Goal: Task Accomplishment & Management: Manage account settings

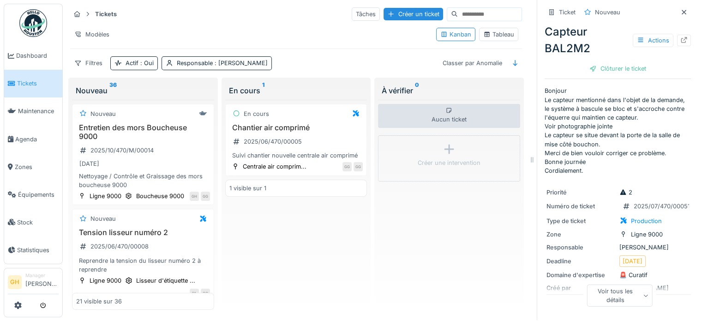
scroll to position [5, 0]
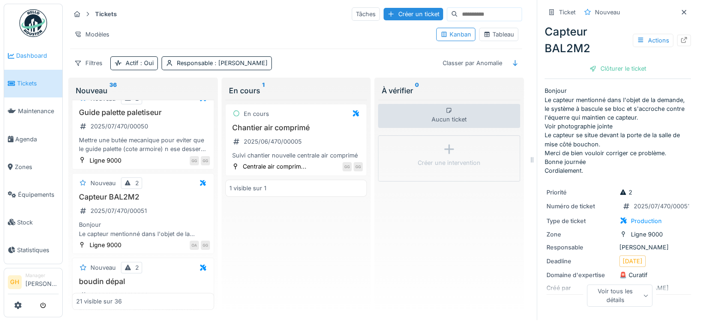
click at [33, 63] on link "Dashboard" at bounding box center [33, 56] width 58 height 28
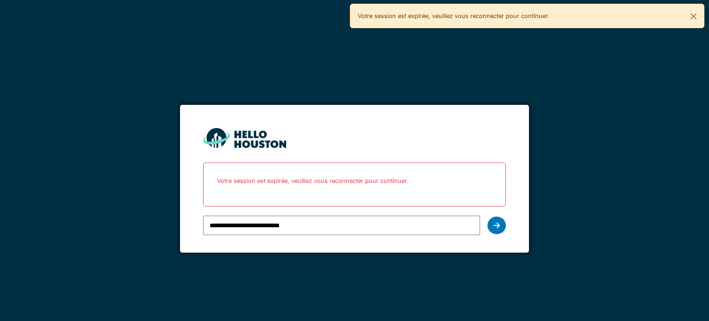
click at [258, 225] on input "**********" at bounding box center [341, 225] width 277 height 19
click at [500, 223] on div at bounding box center [496, 226] width 18 height 18
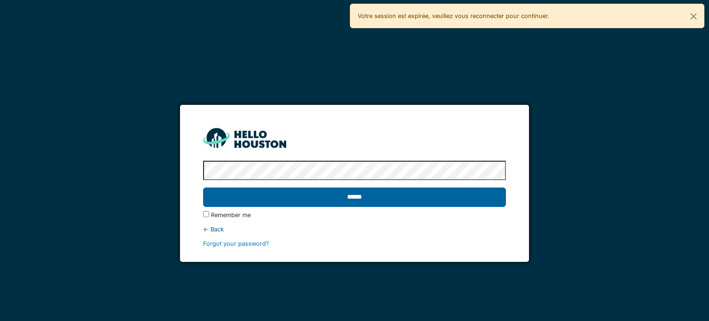
click at [367, 193] on input "******" at bounding box center [354, 196] width 302 height 19
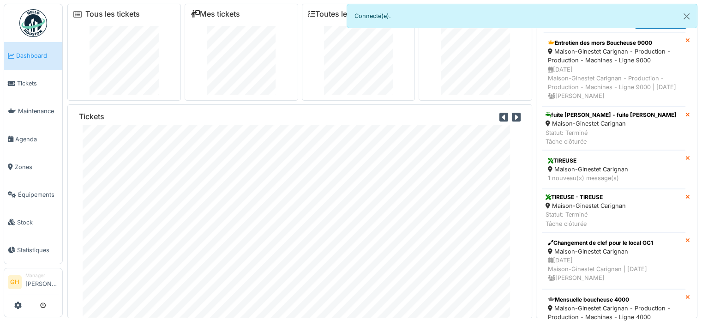
scroll to position [34, 0]
click at [27, 83] on span "Tickets" at bounding box center [38, 83] width 42 height 9
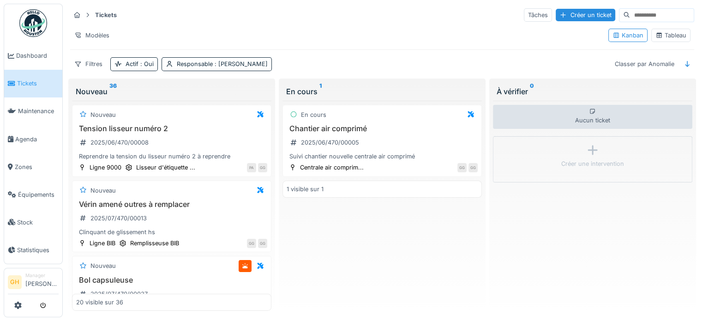
click at [656, 36] on icon at bounding box center [659, 35] width 7 height 6
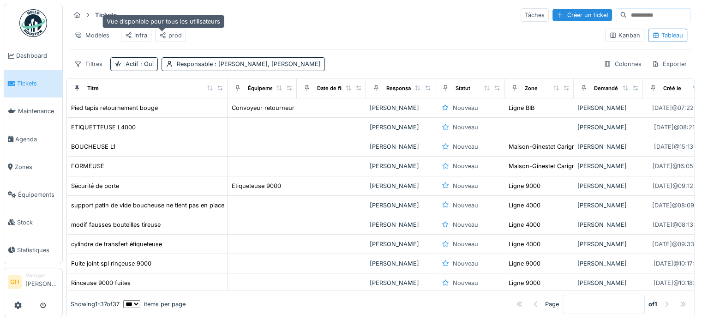
click at [164, 33] on icon at bounding box center [162, 35] width 7 height 6
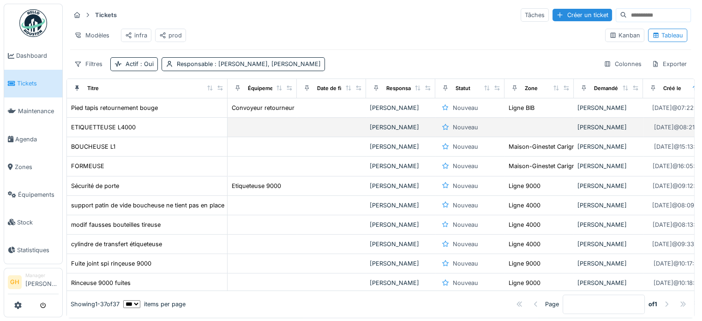
click at [165, 130] on div "ETIQUETTEUSE L4000" at bounding box center [147, 127] width 153 height 10
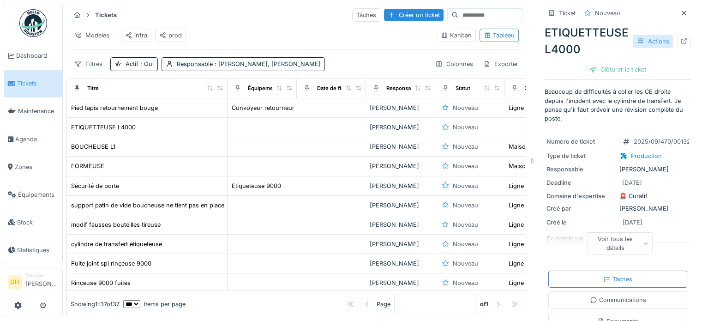
click at [657, 38] on div "Actions" at bounding box center [653, 41] width 41 height 13
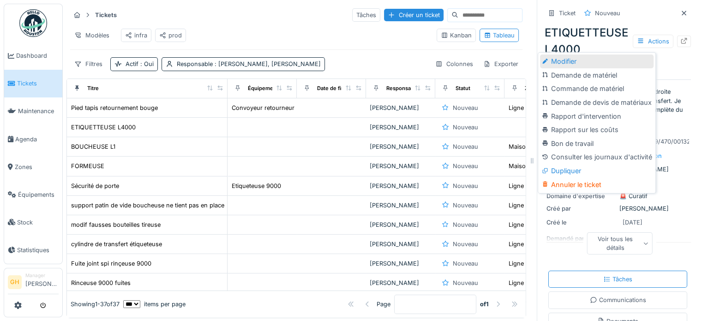
click at [607, 62] on div "Modifier" at bounding box center [597, 61] width 114 height 14
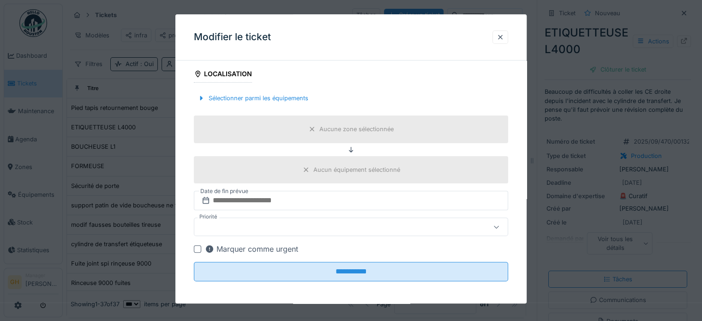
scroll to position [287, 0]
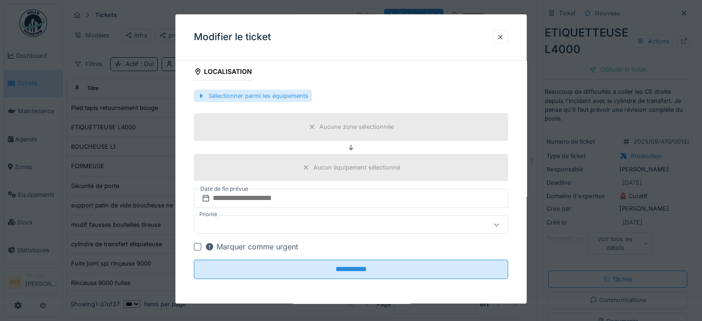
click at [273, 96] on div "Sélectionner parmi les équipements" at bounding box center [253, 96] width 118 height 12
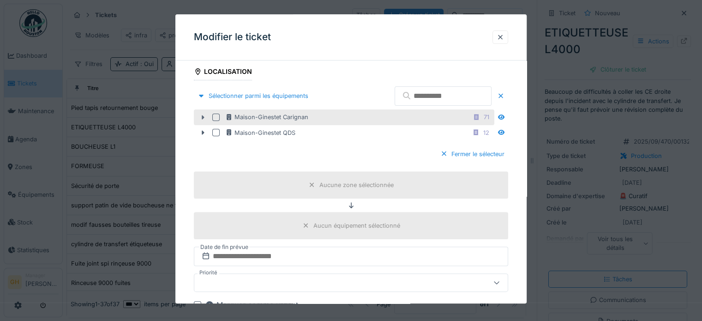
click at [205, 117] on icon at bounding box center [202, 117] width 7 height 6
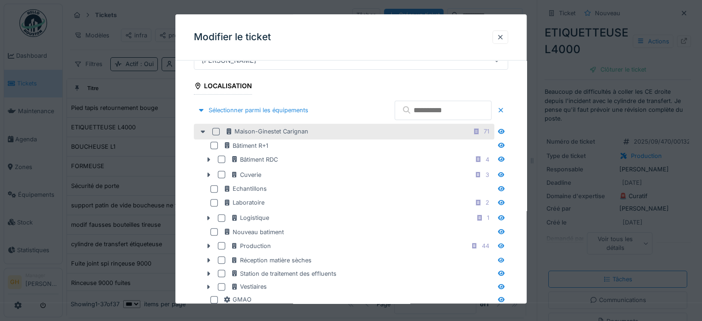
scroll to position [241, 0]
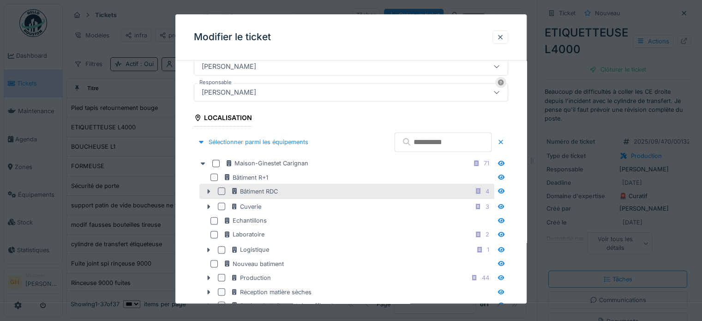
click at [209, 191] on icon at bounding box center [209, 191] width 3 height 5
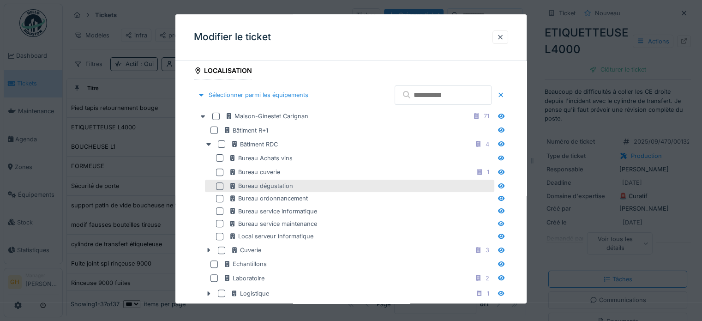
scroll to position [287, 0]
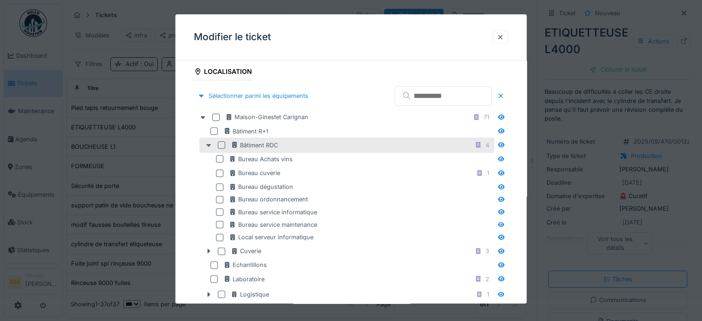
click at [206, 145] on icon at bounding box center [208, 145] width 7 height 6
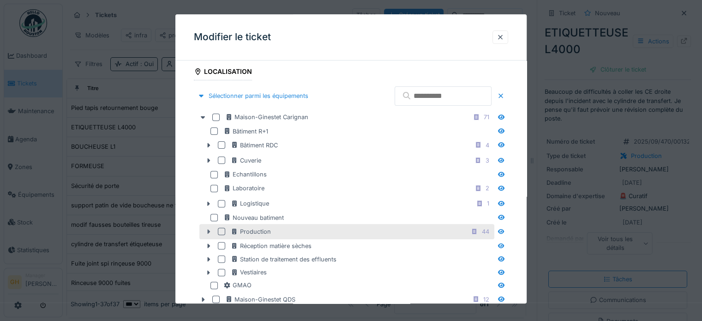
click at [207, 230] on icon at bounding box center [208, 232] width 7 height 6
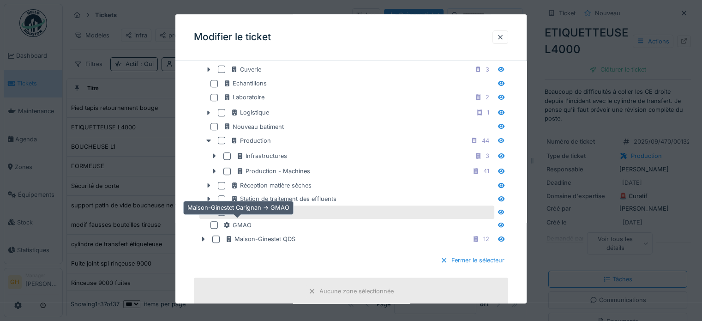
scroll to position [379, 0]
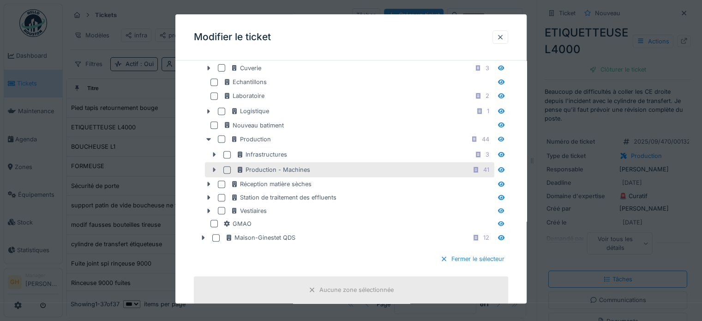
click at [211, 165] on div at bounding box center [214, 170] width 15 height 10
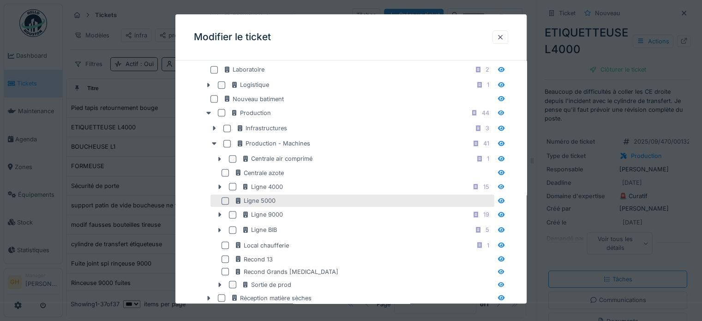
scroll to position [426, 0]
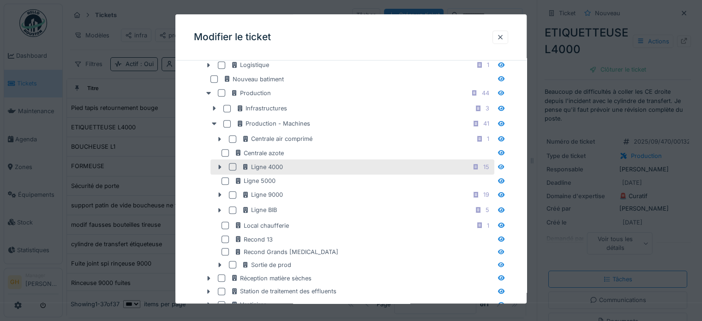
click at [231, 167] on div at bounding box center [232, 166] width 7 height 7
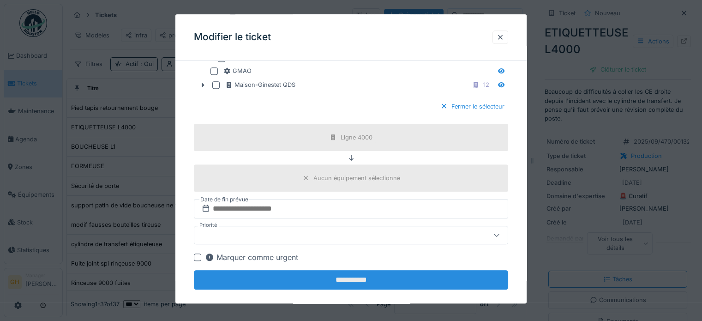
scroll to position [680, 0]
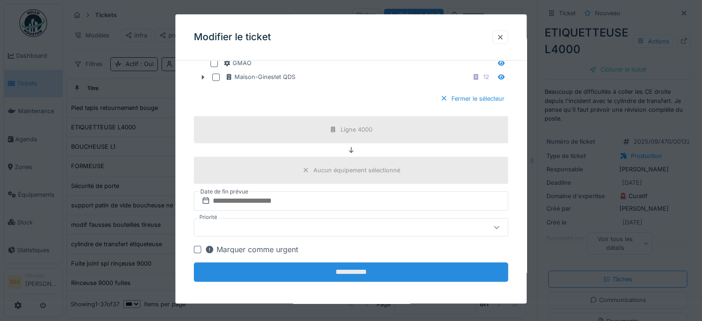
click at [400, 269] on input "**********" at bounding box center [351, 271] width 314 height 19
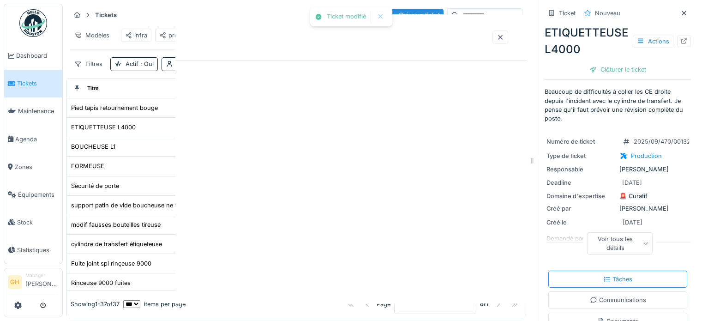
scroll to position [0, 0]
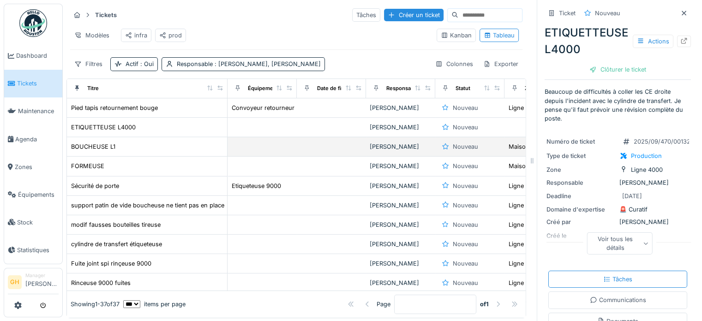
click at [188, 151] on div "BOUCHEUSE L1" at bounding box center [147, 147] width 153 height 10
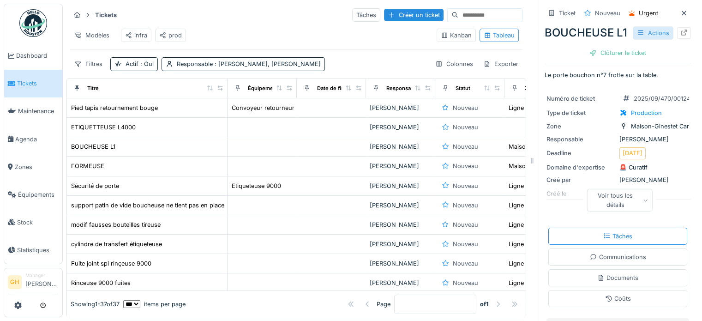
click at [646, 40] on div "Actions" at bounding box center [653, 32] width 41 height 13
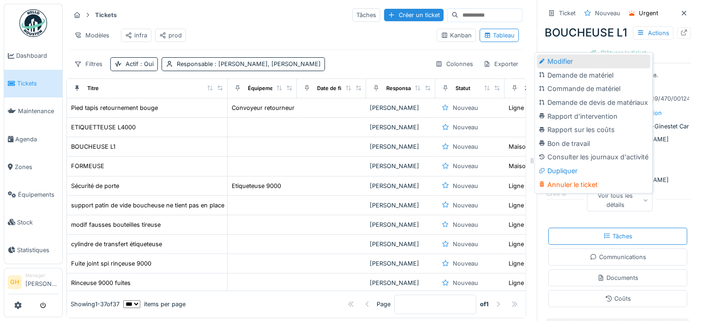
click at [593, 62] on div "Modifier" at bounding box center [594, 61] width 114 height 14
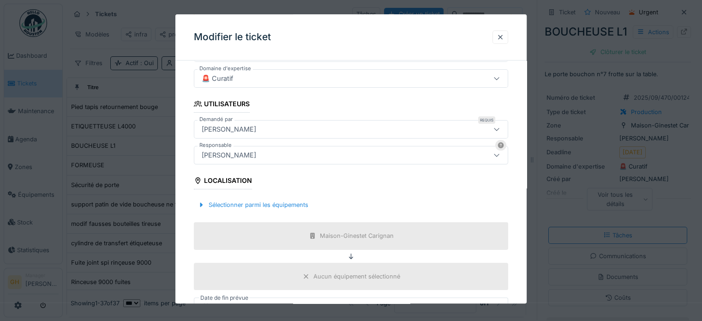
scroll to position [149, 0]
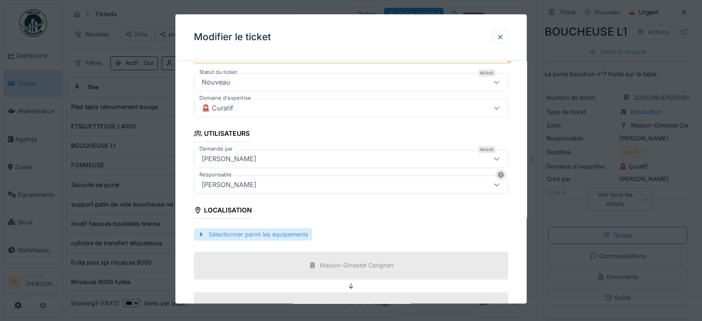
click at [253, 234] on div "Sélectionner parmi les équipements" at bounding box center [253, 234] width 118 height 12
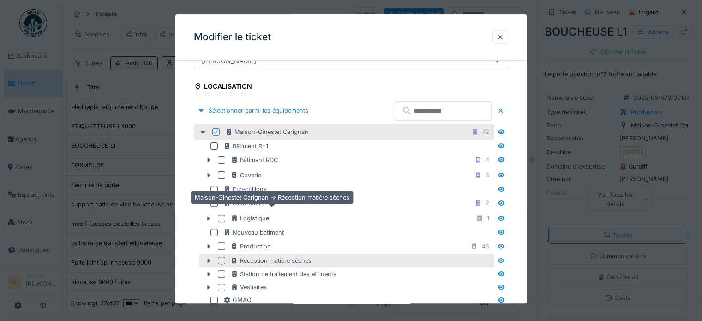
scroll to position [333, 0]
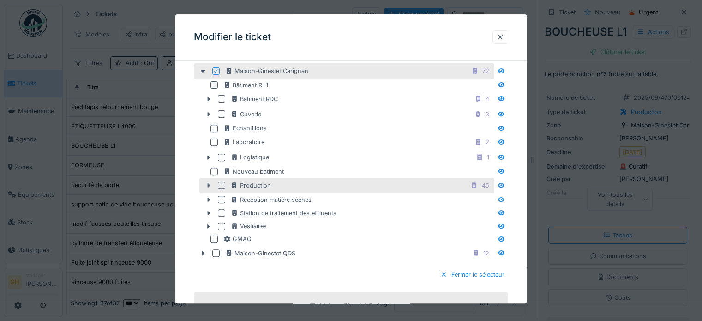
click at [211, 183] on icon at bounding box center [208, 185] width 7 height 6
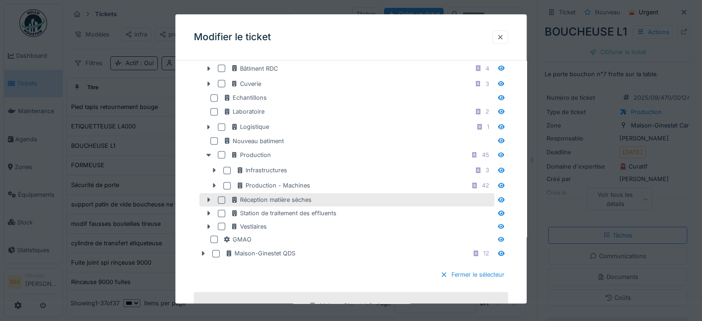
scroll to position [379, 0]
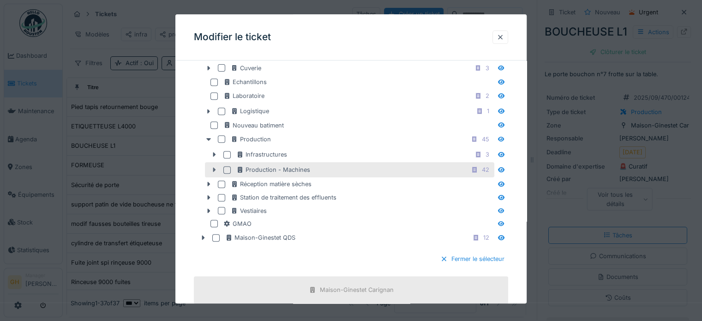
click at [215, 168] on icon at bounding box center [214, 170] width 3 height 5
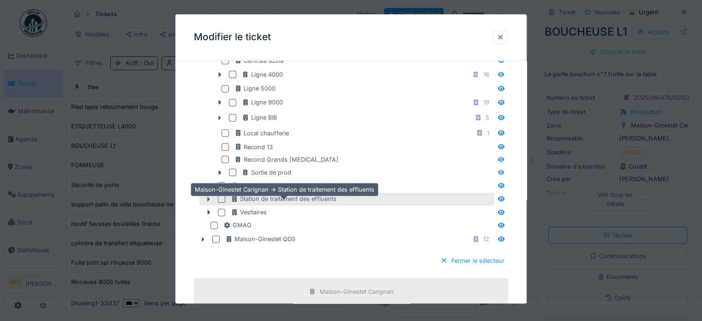
scroll to position [472, 0]
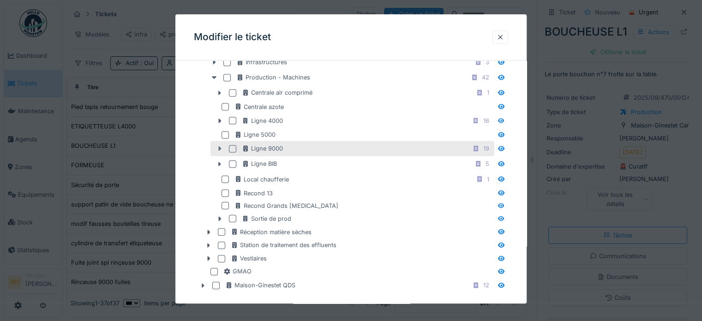
click at [221, 147] on icon at bounding box center [219, 149] width 7 height 6
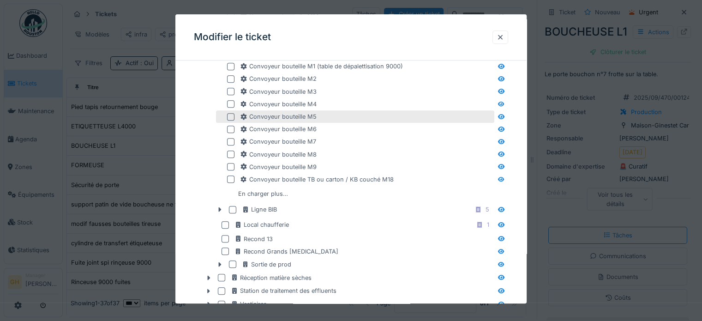
scroll to position [703, 0]
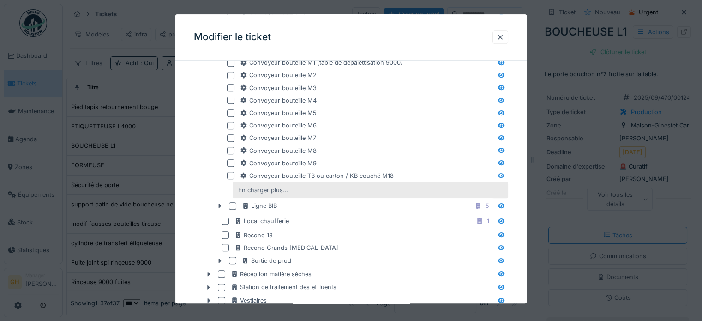
click at [247, 184] on div "En charger plus…" at bounding box center [263, 190] width 57 height 12
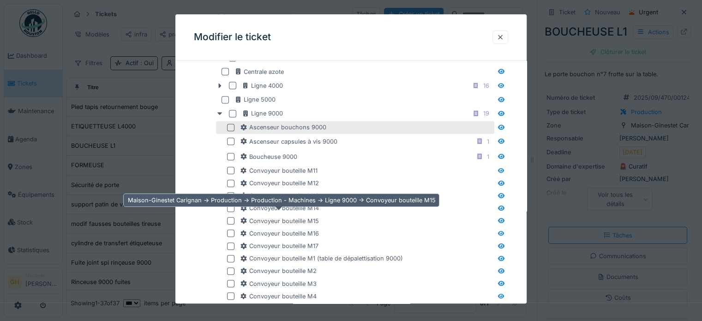
scroll to position [518, 0]
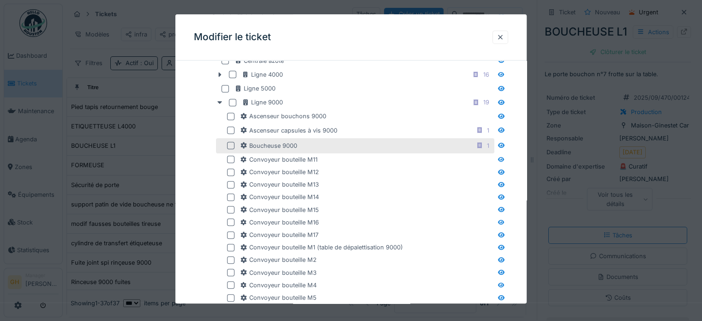
click at [229, 144] on div at bounding box center [230, 145] width 7 height 7
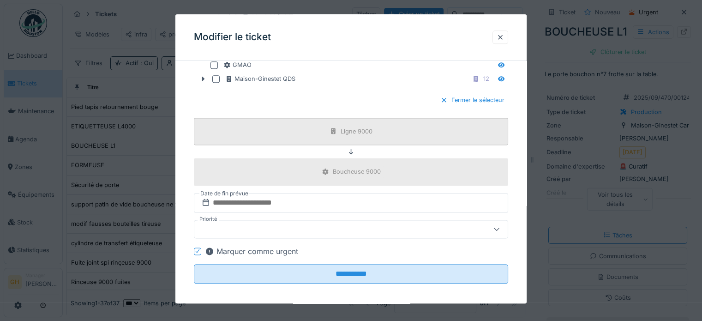
scroll to position [1217, 0]
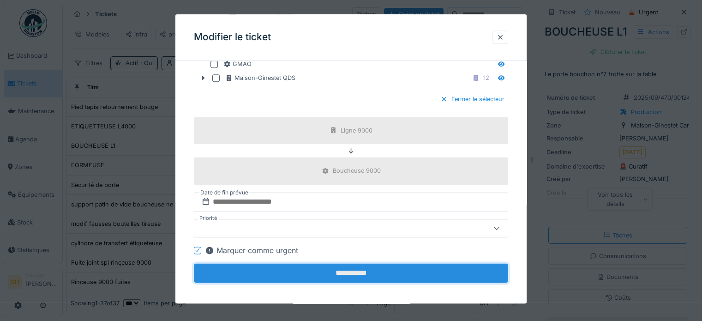
click at [306, 272] on input "**********" at bounding box center [351, 272] width 314 height 19
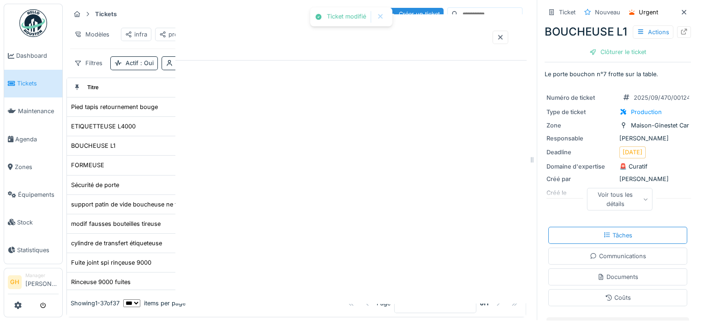
scroll to position [0, 0]
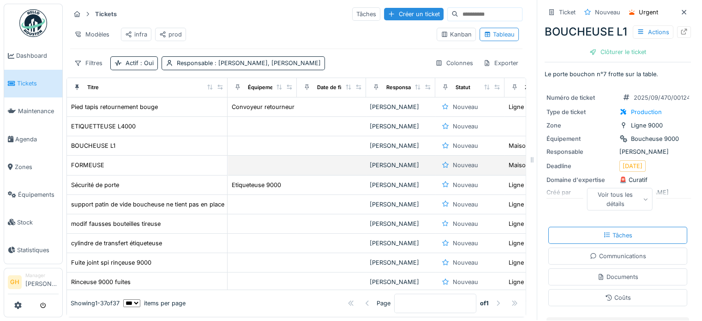
click at [189, 160] on div "FORMEUSE" at bounding box center [147, 165] width 153 height 10
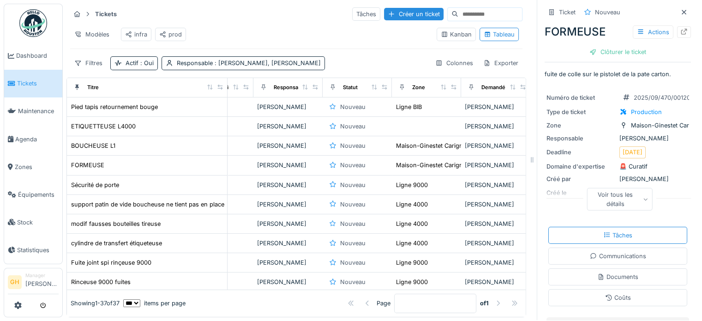
scroll to position [0, 114]
click at [574, 227] on div "Tâches" at bounding box center [617, 235] width 139 height 17
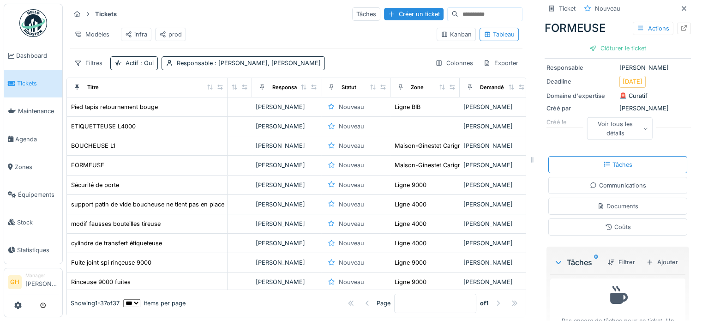
scroll to position [11, 0]
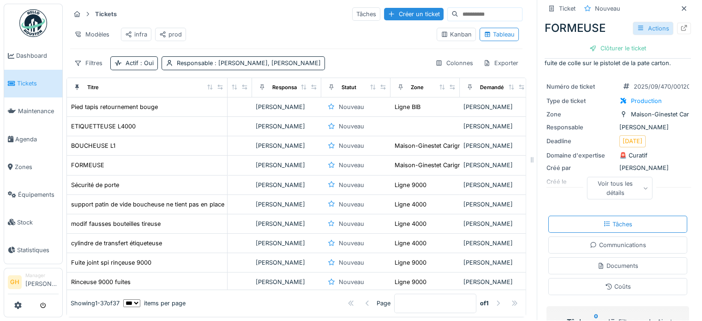
click at [637, 25] on icon at bounding box center [640, 28] width 7 height 6
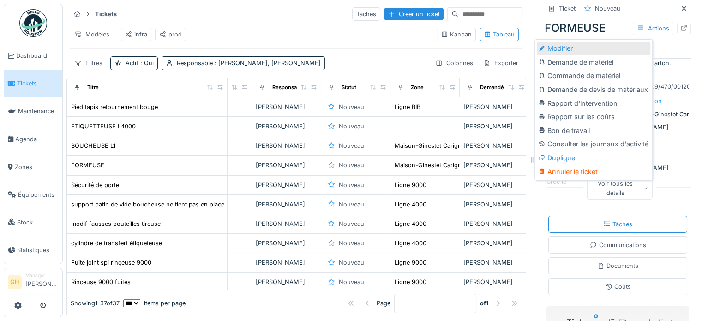
click at [580, 44] on div "Modifier" at bounding box center [594, 49] width 114 height 14
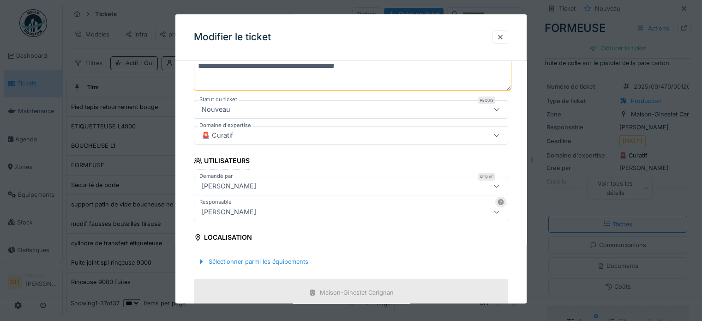
scroll to position [149, 0]
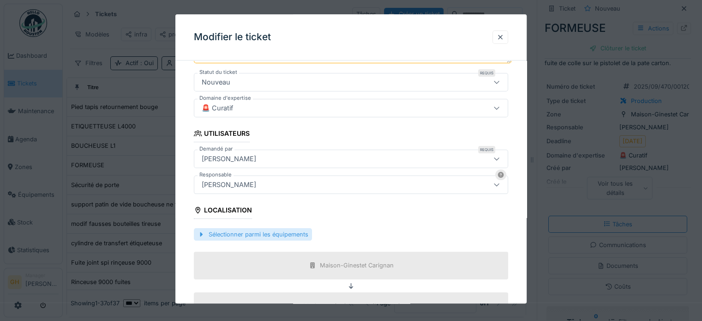
click at [272, 233] on div "Sélectionner parmi les équipements" at bounding box center [253, 234] width 118 height 12
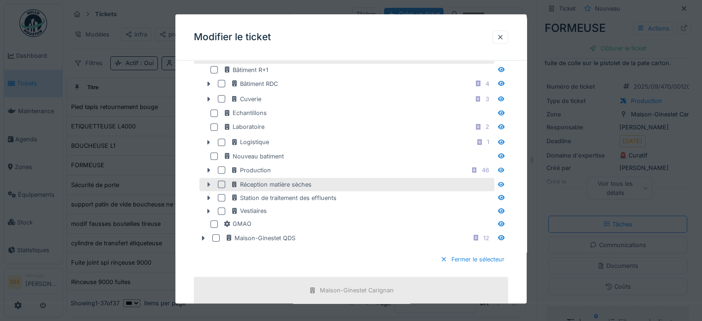
scroll to position [333, 0]
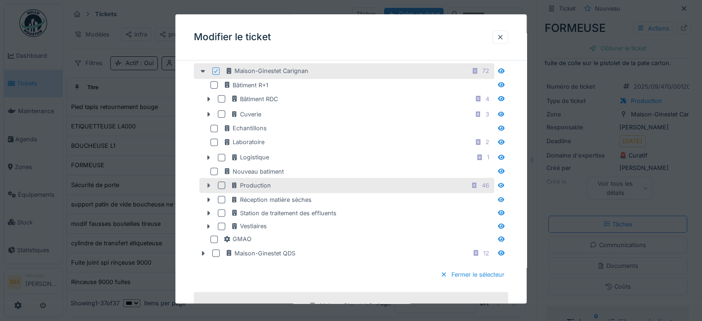
click at [205, 185] on div at bounding box center [208, 186] width 15 height 10
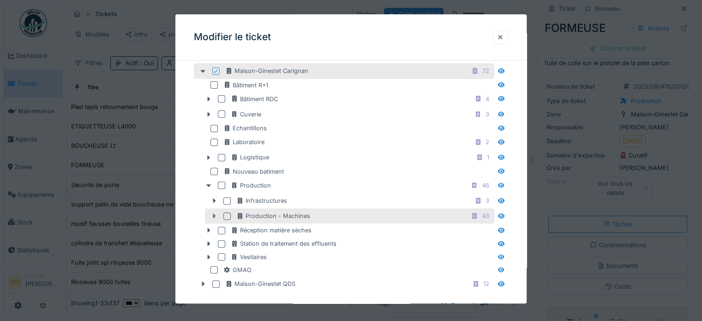
click at [213, 217] on div at bounding box center [214, 216] width 15 height 10
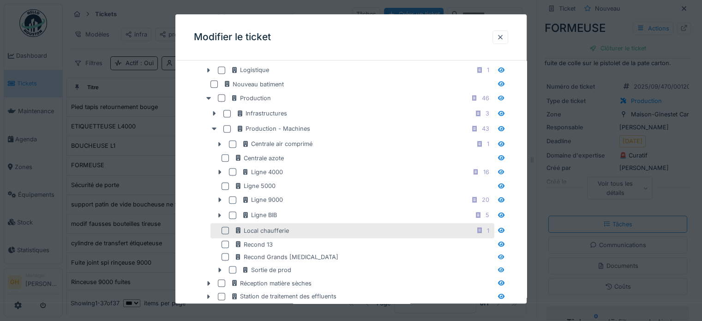
scroll to position [426, 0]
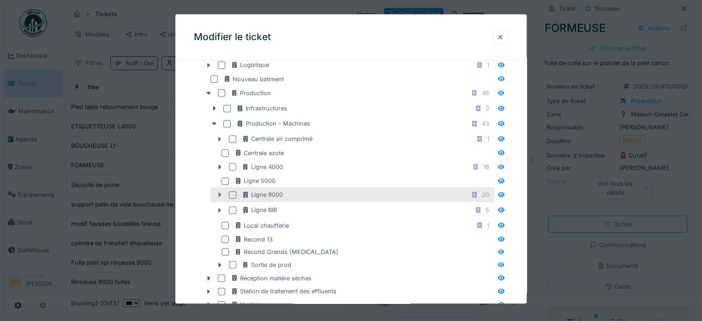
click at [218, 192] on icon at bounding box center [219, 195] width 7 height 6
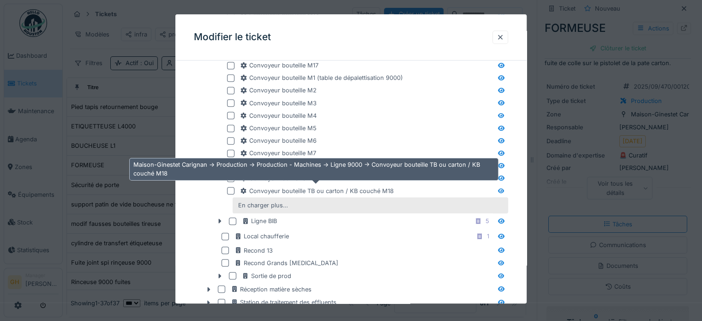
scroll to position [703, 0]
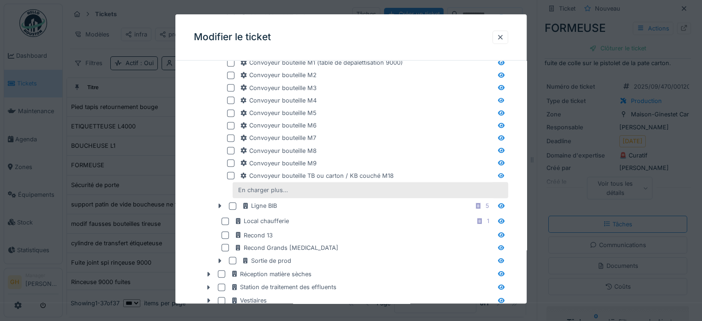
click at [255, 187] on div "En charger plus…" at bounding box center [263, 190] width 57 height 12
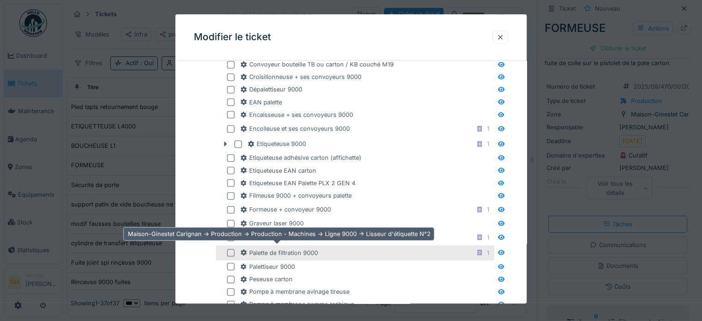
scroll to position [841, 0]
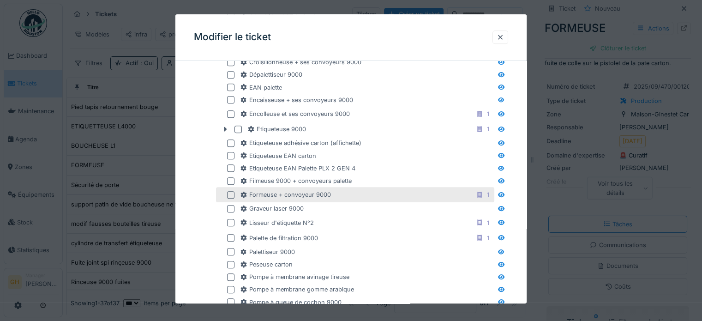
click at [230, 191] on div at bounding box center [230, 194] width 7 height 7
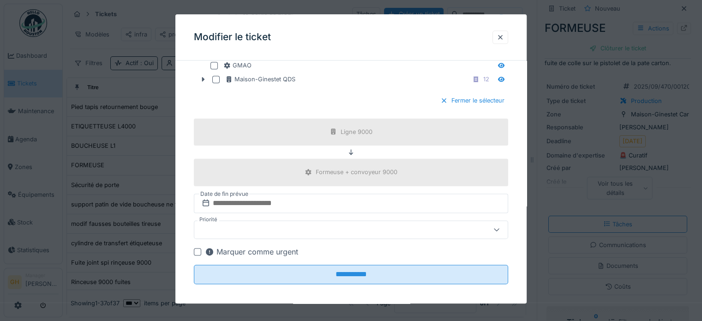
scroll to position [1217, 0]
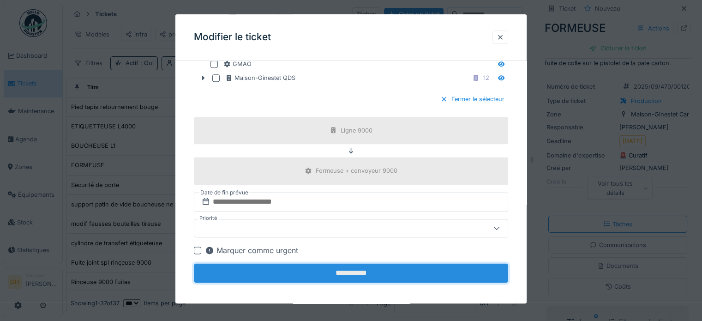
click at [327, 271] on input "**********" at bounding box center [351, 272] width 314 height 19
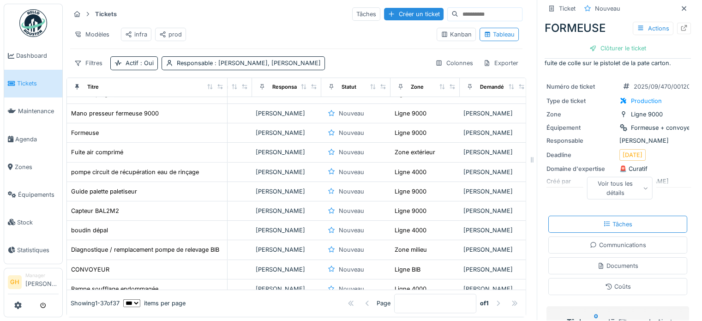
scroll to position [470, 114]
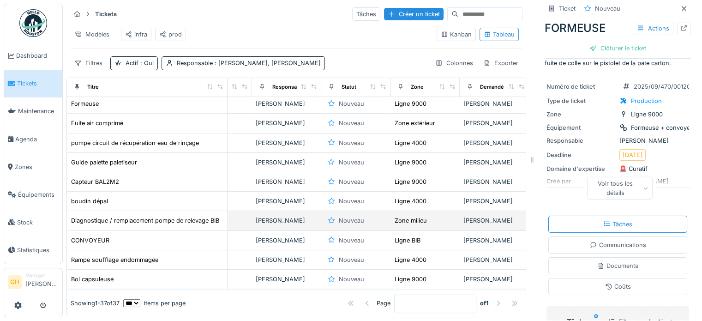
click at [385, 216] on div "Nouveau" at bounding box center [356, 220] width 62 height 11
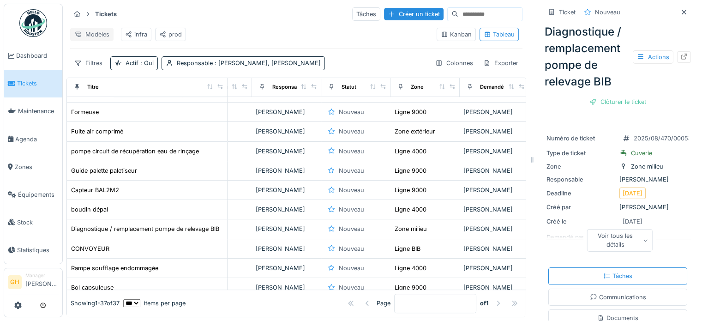
scroll to position [378, 114]
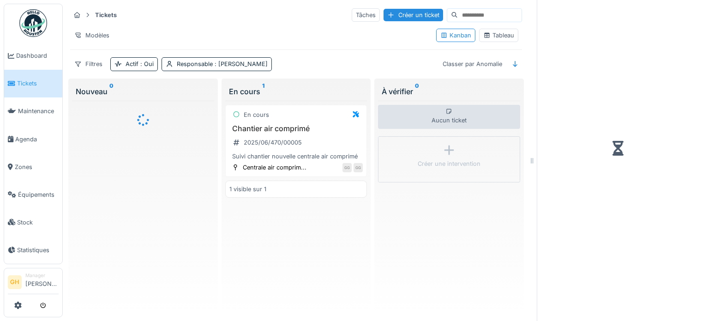
scroll to position [8, 0]
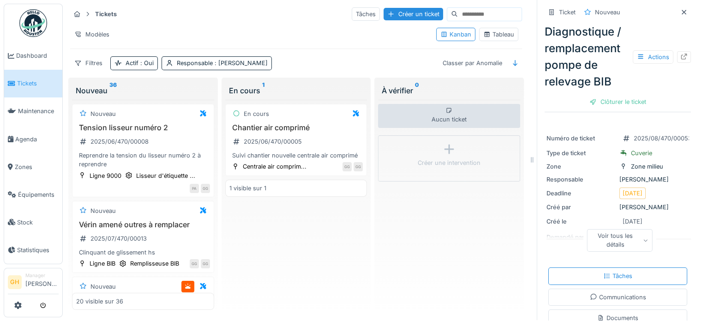
click at [484, 32] on icon at bounding box center [486, 34] width 5 height 5
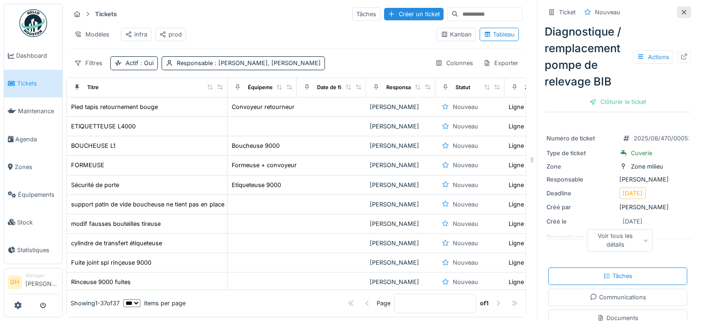
click at [677, 7] on div at bounding box center [684, 12] width 14 height 12
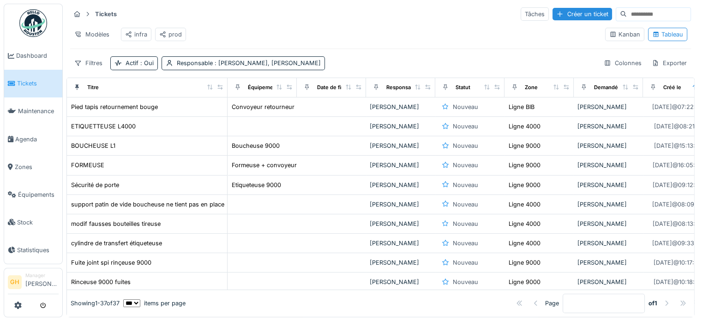
click at [649, 80] on th "Créé le" at bounding box center [677, 87] width 69 height 19
